Goal: Obtain resource: Obtain resource

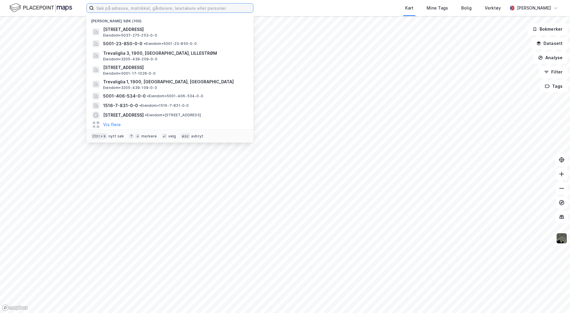
click at [104, 9] on input at bounding box center [173, 8] width 159 height 9
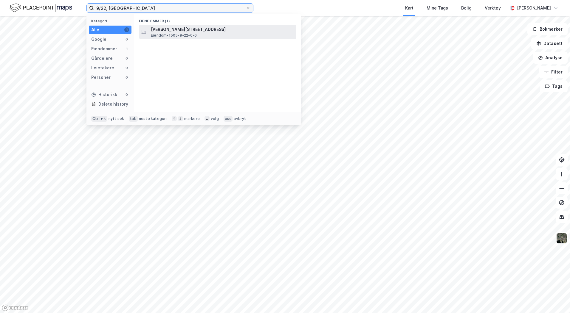
type input "9/22, [GEOGRAPHIC_DATA]"
click at [160, 29] on span "[PERSON_NAME][STREET_ADDRESS]" at bounding box center [222, 29] width 143 height 7
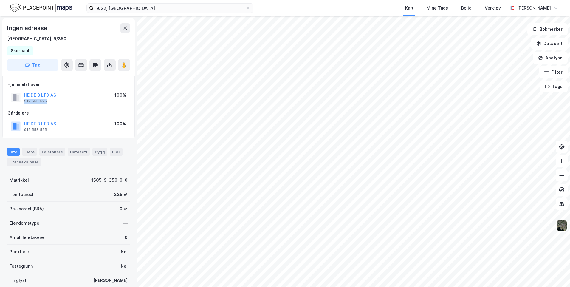
drag, startPoint x: 48, startPoint y: 101, endPoint x: 24, endPoint y: 101, distance: 24.7
click at [24, 101] on div "HEIDE B LTD AS 912 558 525" at bounding box center [33, 97] width 45 height 12
copy div "912 558 525"
click at [547, 46] on button "Datasett" at bounding box center [549, 44] width 36 height 12
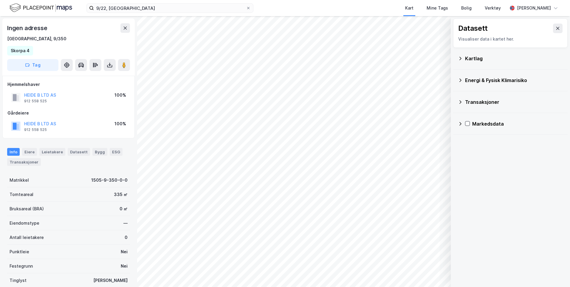
click at [465, 58] on div "Kartlag" at bounding box center [514, 58] width 98 height 7
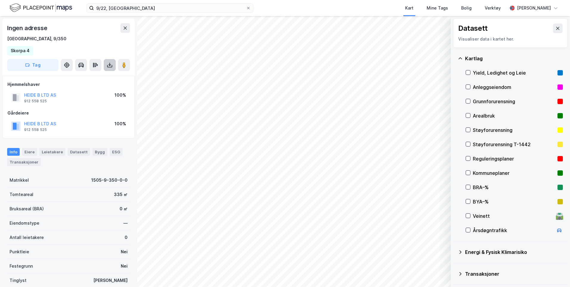
click at [111, 67] on icon at bounding box center [109, 66] width 5 height 2
click at [91, 77] on div "Last ned grunnbok" at bounding box center [80, 76] width 35 height 5
click at [96, 76] on div "Last ned grunnbok" at bounding box center [80, 76] width 35 height 5
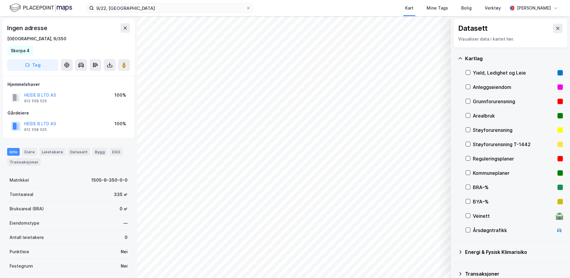
click at [485, 158] on div "Reguleringsplaner" at bounding box center [514, 158] width 82 height 7
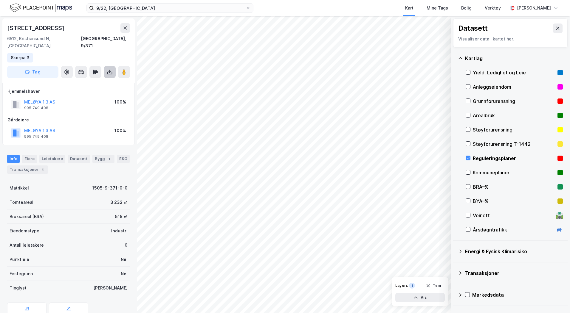
click at [108, 69] on icon at bounding box center [110, 72] width 6 height 6
click at [101, 79] on div "Last ned grunnbok" at bounding box center [83, 84] width 63 height 10
click at [112, 66] on button at bounding box center [110, 72] width 12 height 12
click at [103, 79] on div "Last ned grunnbok" at bounding box center [83, 84] width 63 height 10
click at [94, 82] on div "Last ned grunnbok" at bounding box center [80, 84] width 35 height 5
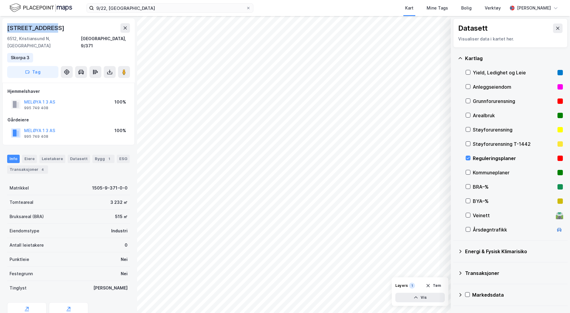
drag, startPoint x: 59, startPoint y: 27, endPoint x: 6, endPoint y: 27, distance: 53.3
click at [6, 27] on div "[STREET_ADDRESS], [GEOGRAPHIC_DATA] [GEOGRAPHIC_DATA], 9/371 Skorpa 3 Tag" at bounding box center [68, 50] width 132 height 64
copy div "[STREET_ADDRESS]"
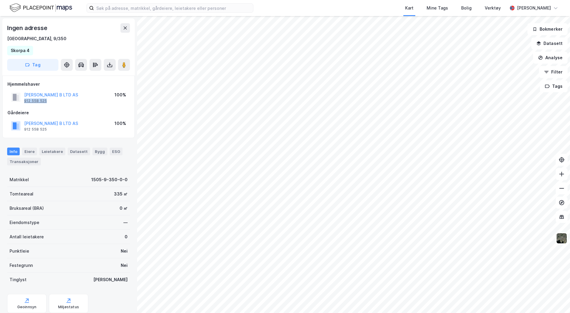
drag, startPoint x: 51, startPoint y: 102, endPoint x: 24, endPoint y: 102, distance: 26.8
click at [24, 102] on div "HEIDE B LTD AS 912 558 525" at bounding box center [51, 97] width 54 height 12
copy div "912 558 525"
